Goal: Check status: Check status

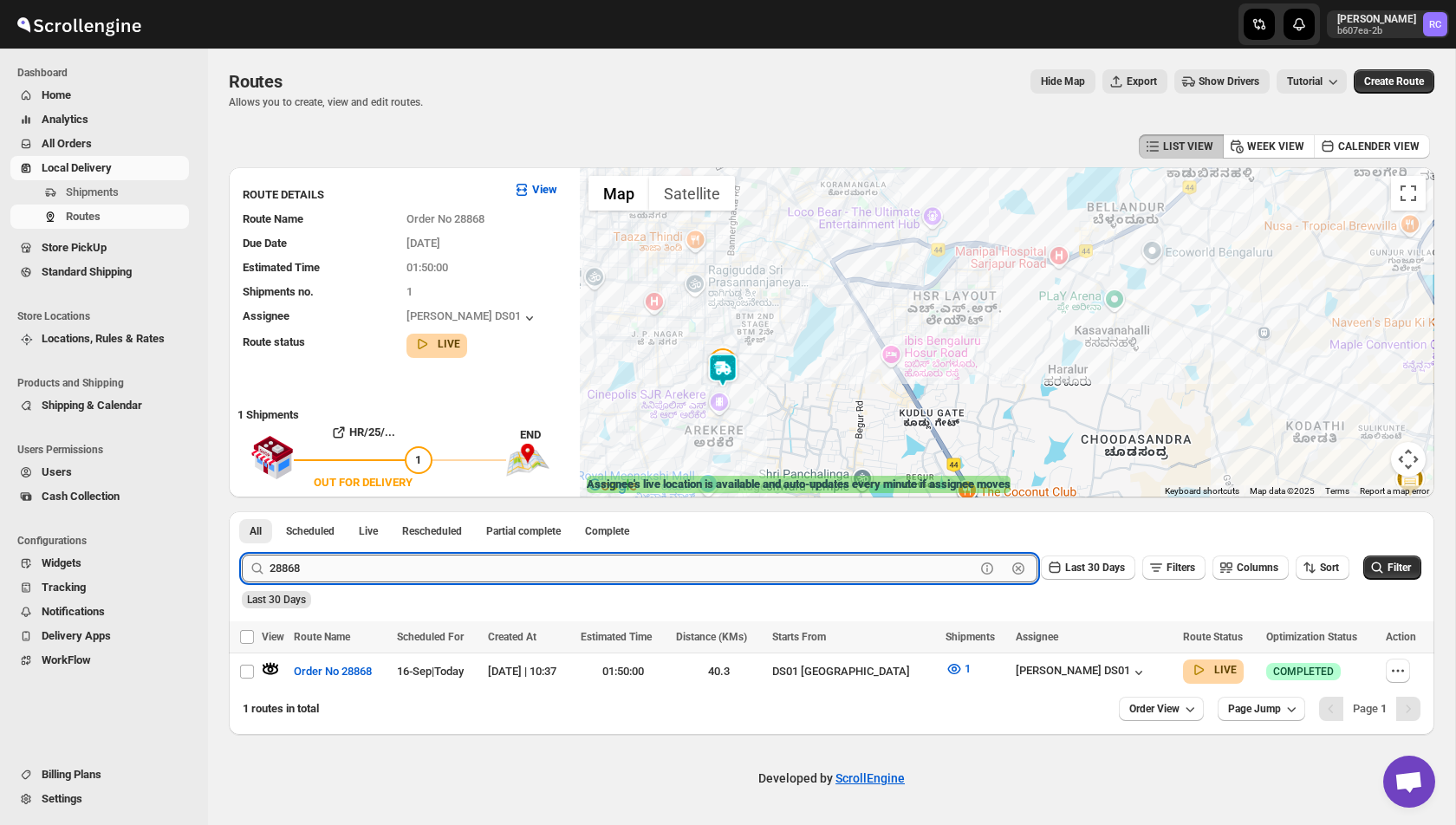
click at [312, 571] on input "28868" at bounding box center [622, 568] width 706 height 28
paste input "2"
type input "28862"
click at [242, 511] on button "Submit" at bounding box center [267, 520] width 50 height 18
click at [270, 670] on icon "button" at bounding box center [271, 670] width 15 height 7
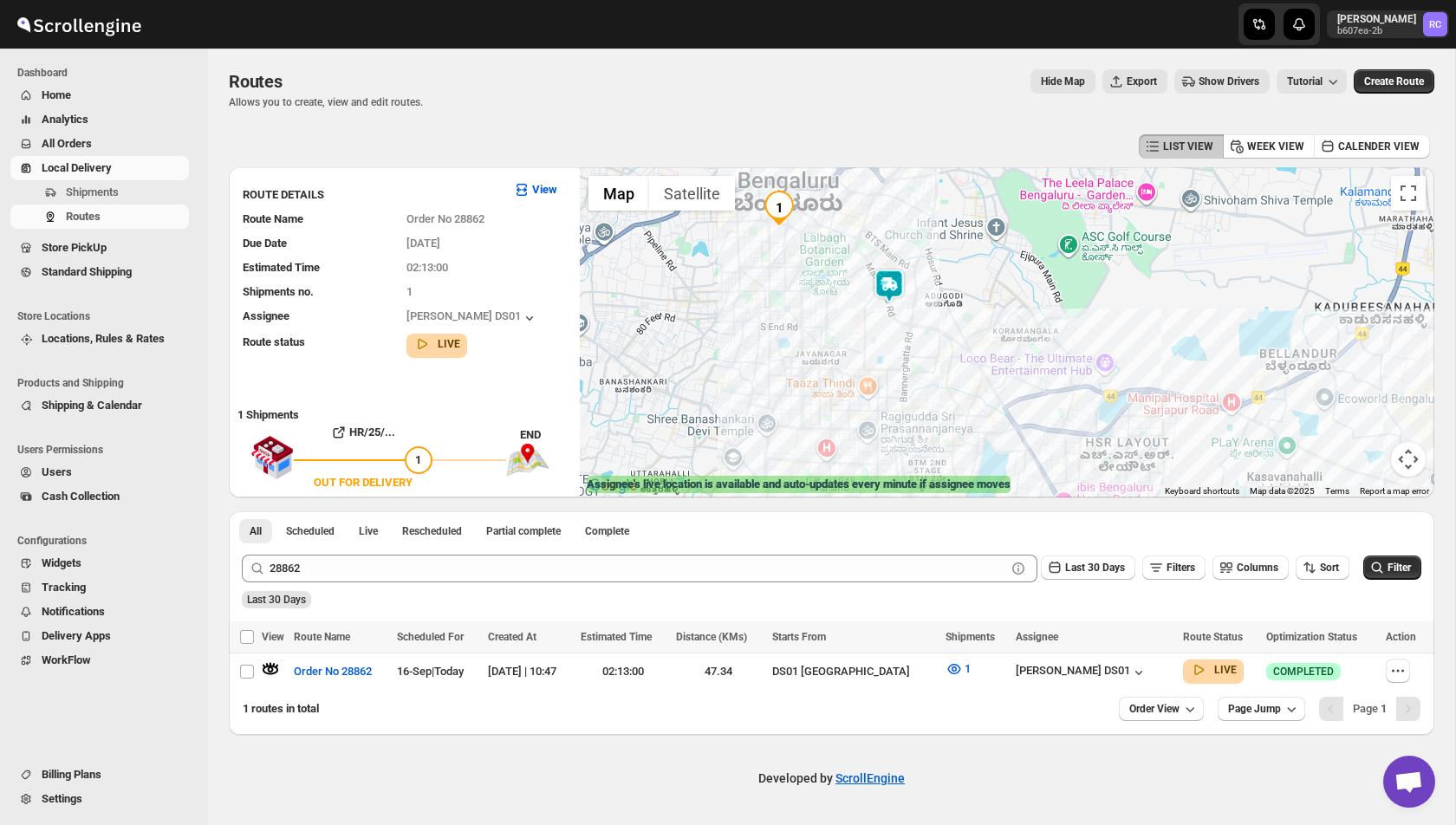
drag, startPoint x: 825, startPoint y: 224, endPoint x: 903, endPoint y: 340, distance: 139.8
click at [903, 341] on div "To navigate, press the arrow keys." at bounding box center [1007, 332] width 855 height 330
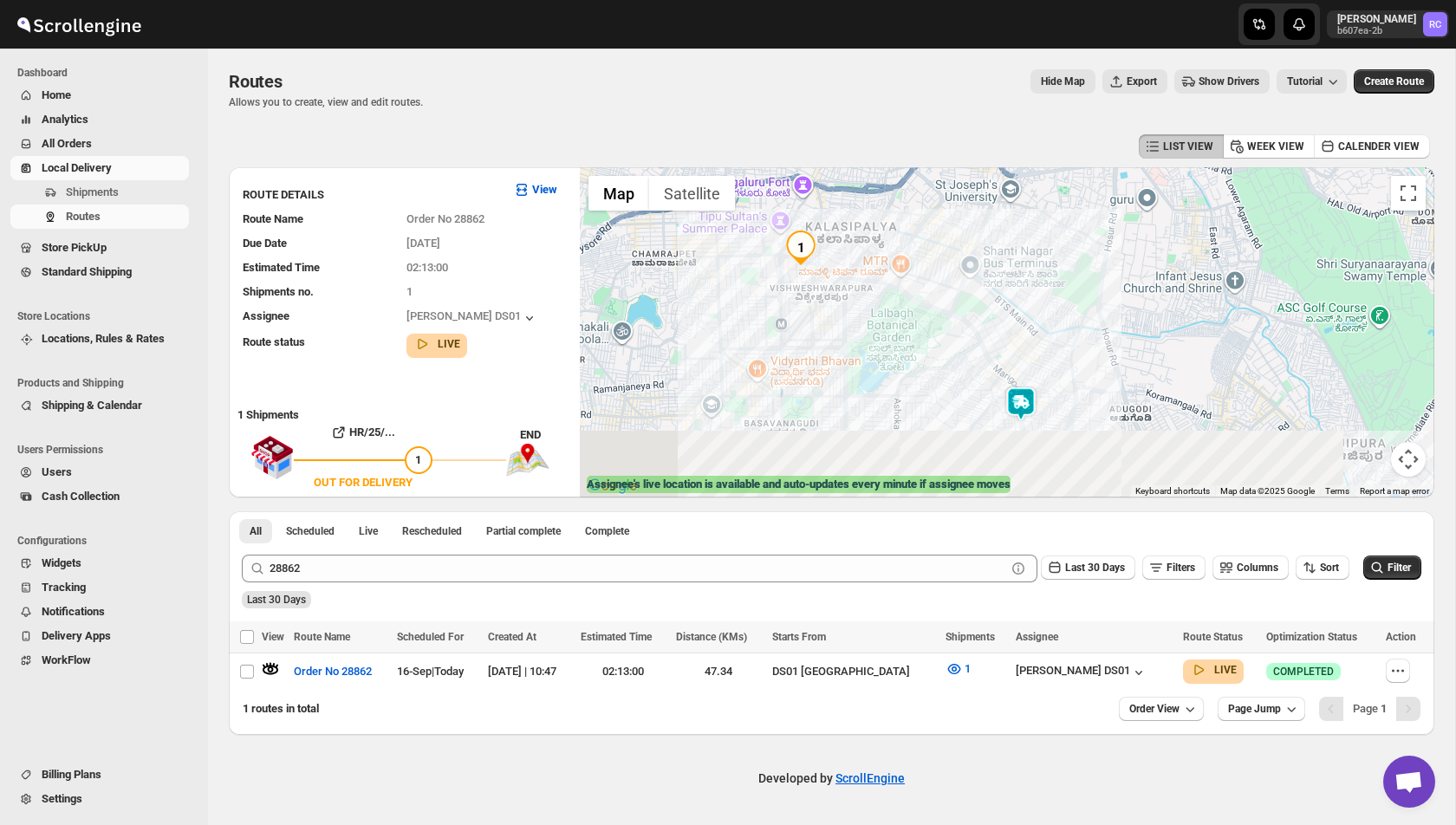
drag, startPoint x: 879, startPoint y: 379, endPoint x: 859, endPoint y: 288, distance: 93.2
click at [858, 288] on div "To navigate, press the arrow keys." at bounding box center [1007, 332] width 855 height 330
click at [1024, 399] on img at bounding box center [1023, 405] width 35 height 35
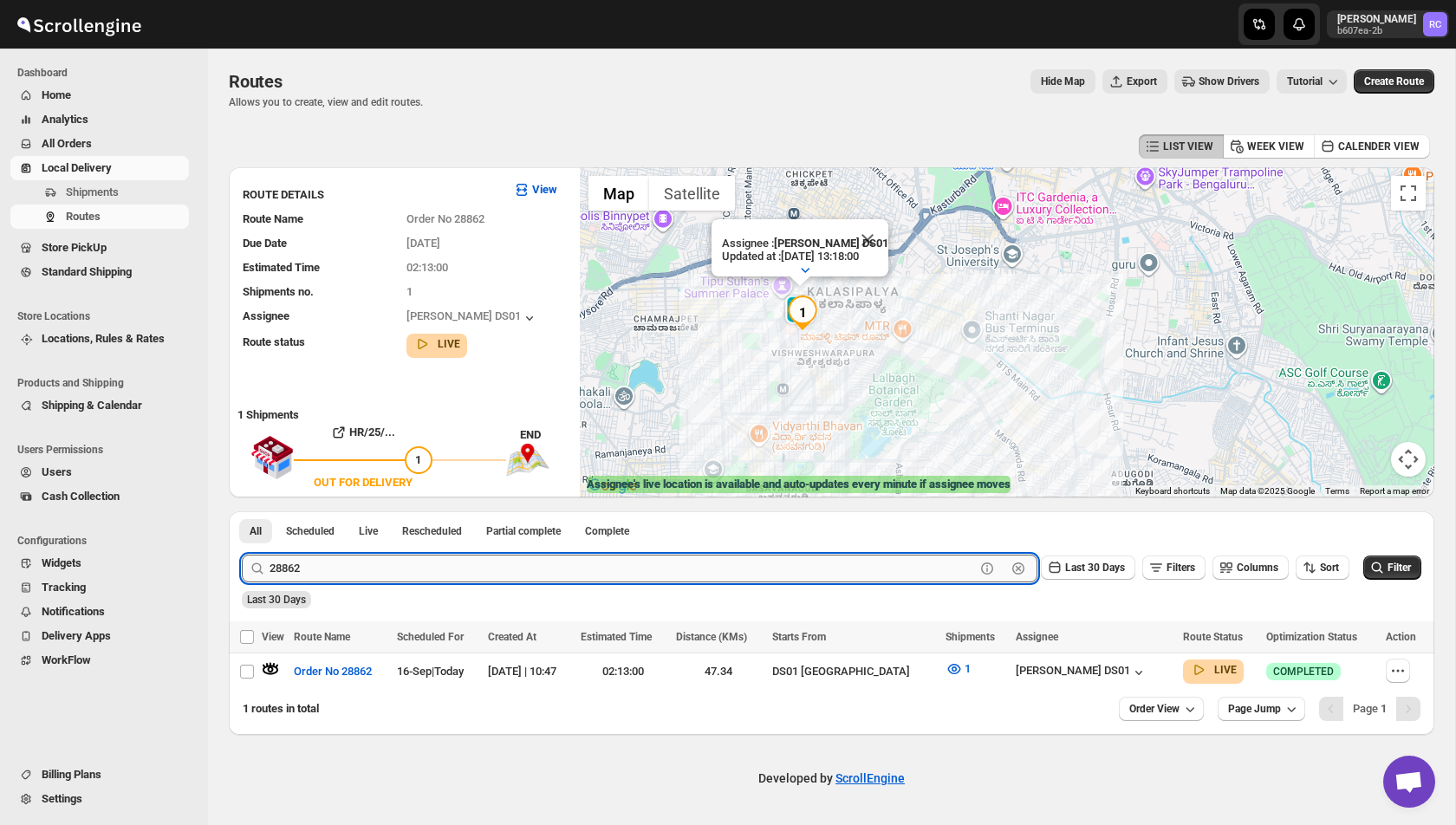
click at [392, 569] on input "28862" at bounding box center [622, 568] width 706 height 28
click at [696, 601] on div "Last 30 Days" at bounding box center [829, 593] width 1183 height 29
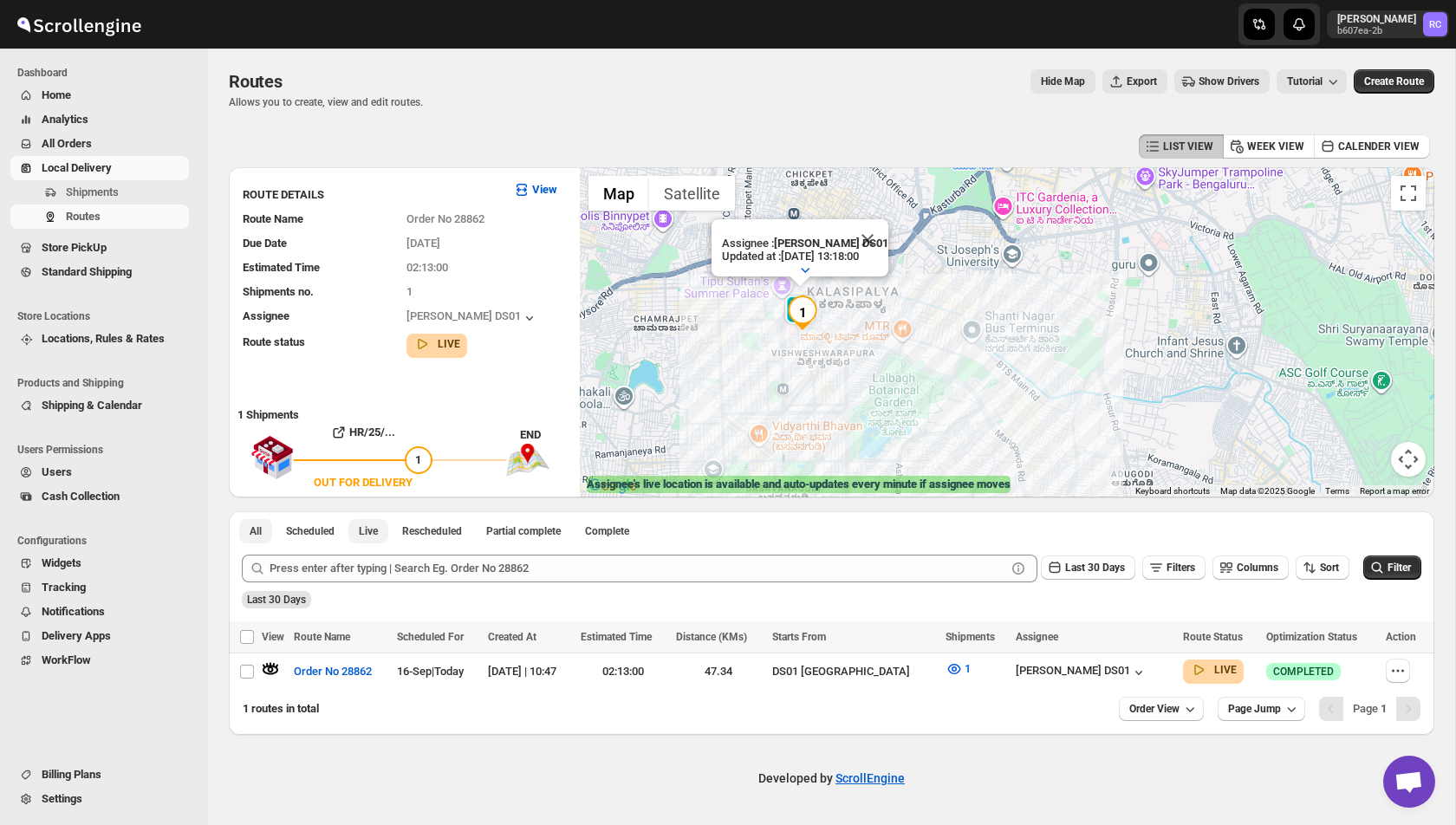
click at [361, 532] on button "Live" at bounding box center [368, 531] width 40 height 24
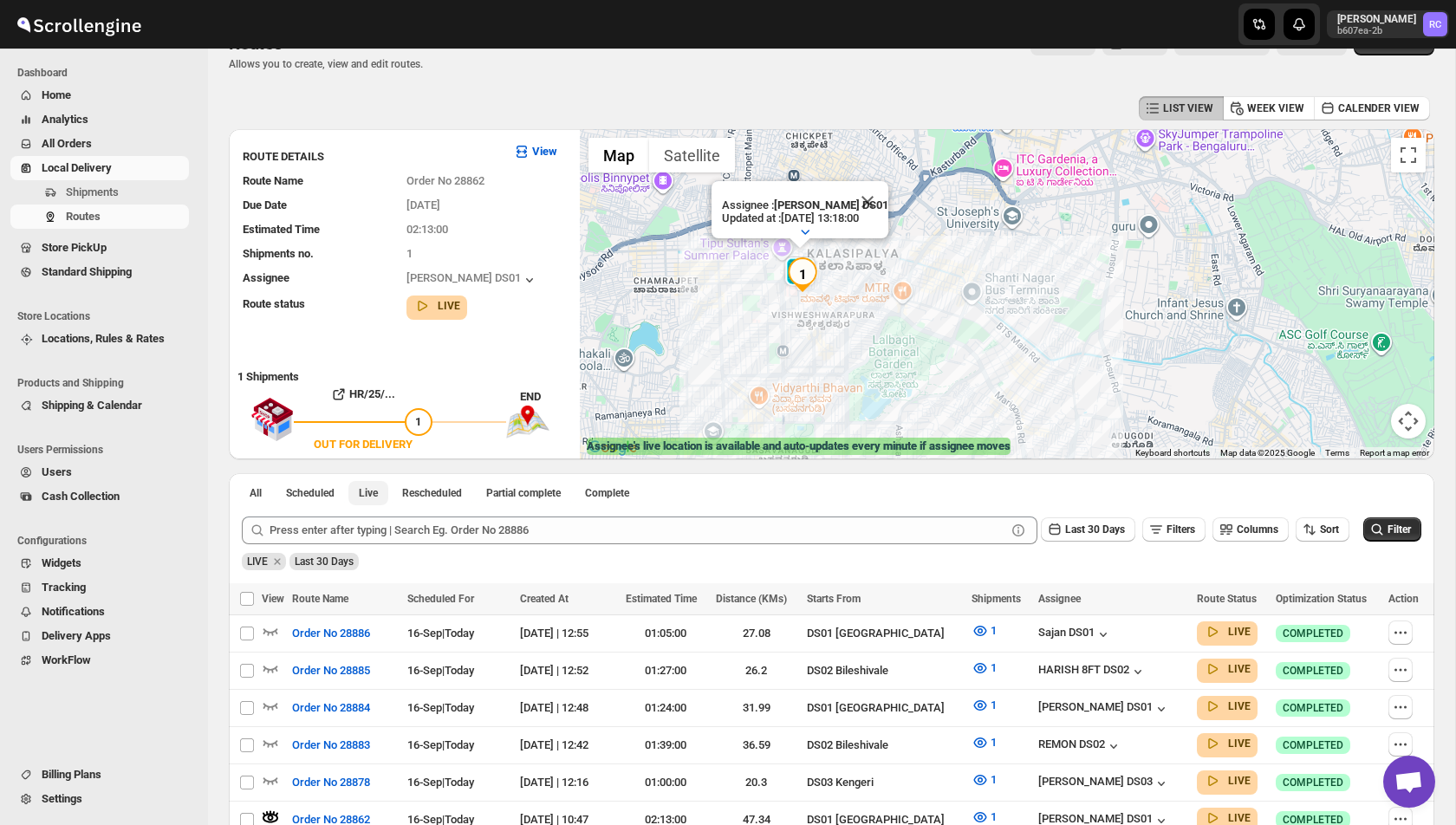
scroll to position [23, 0]
